Goal: Information Seeking & Learning: Learn about a topic

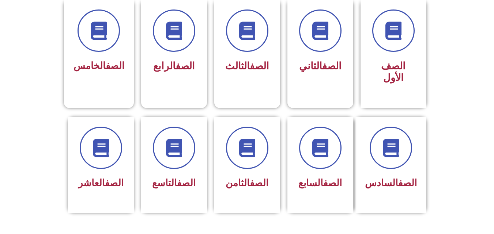
scroll to position [219, 0]
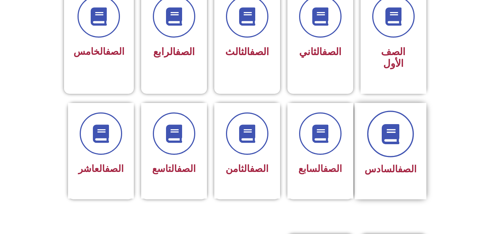
click at [379, 130] on span at bounding box center [390, 134] width 47 height 47
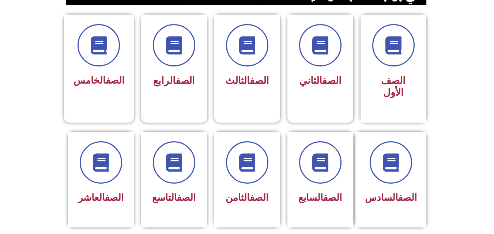
scroll to position [205, 0]
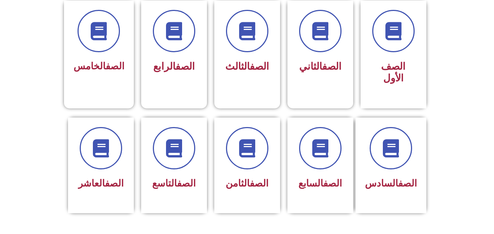
click at [407, 139] on span at bounding box center [391, 148] width 42 height 42
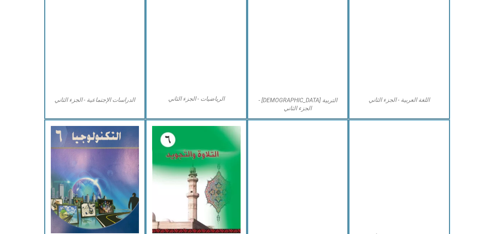
scroll to position [418, 0]
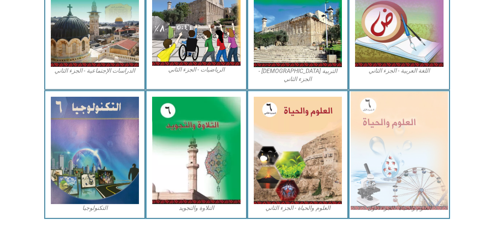
click at [391, 131] on img at bounding box center [399, 150] width 97 height 118
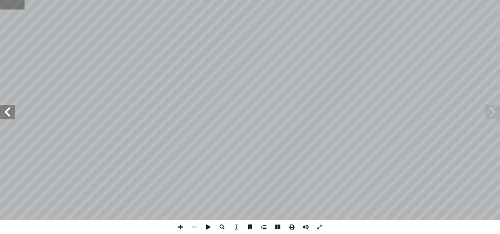
click at [8, 5] on input "text" at bounding box center [12, 5] width 24 height 10
type input "**"
click at [181, 224] on span at bounding box center [180, 228] width 14 height 14
click at [7, 113] on span at bounding box center [7, 112] width 15 height 15
